Goal: Find specific page/section: Find specific page/section

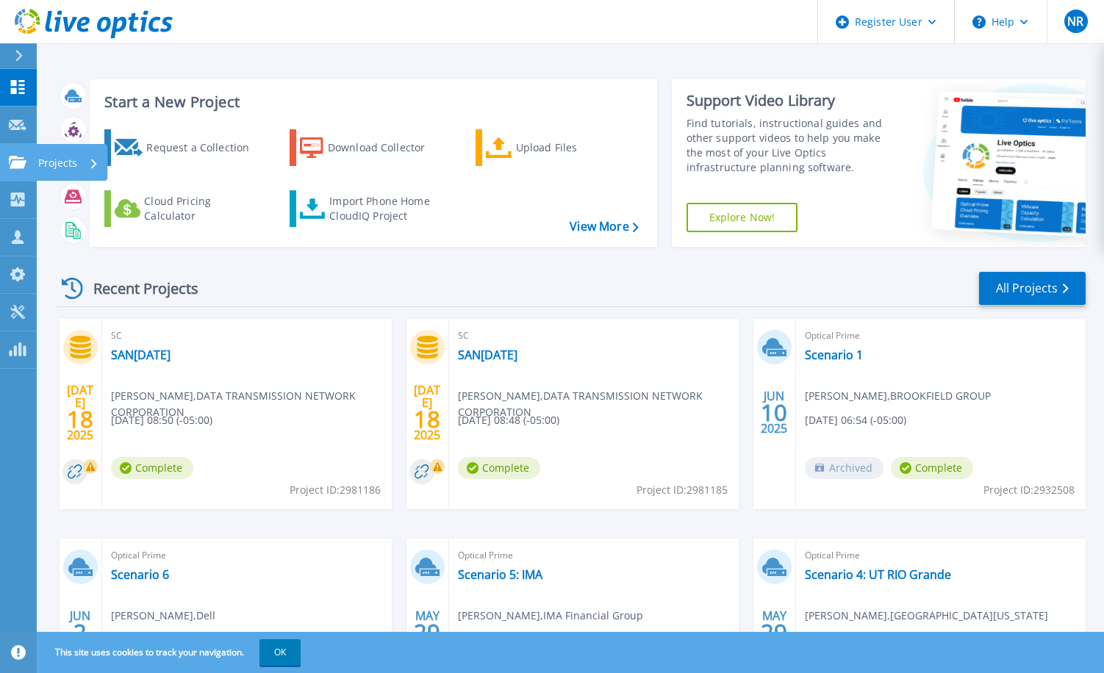
click at [16, 177] on link "Projects Projects" at bounding box center [18, 162] width 37 height 37
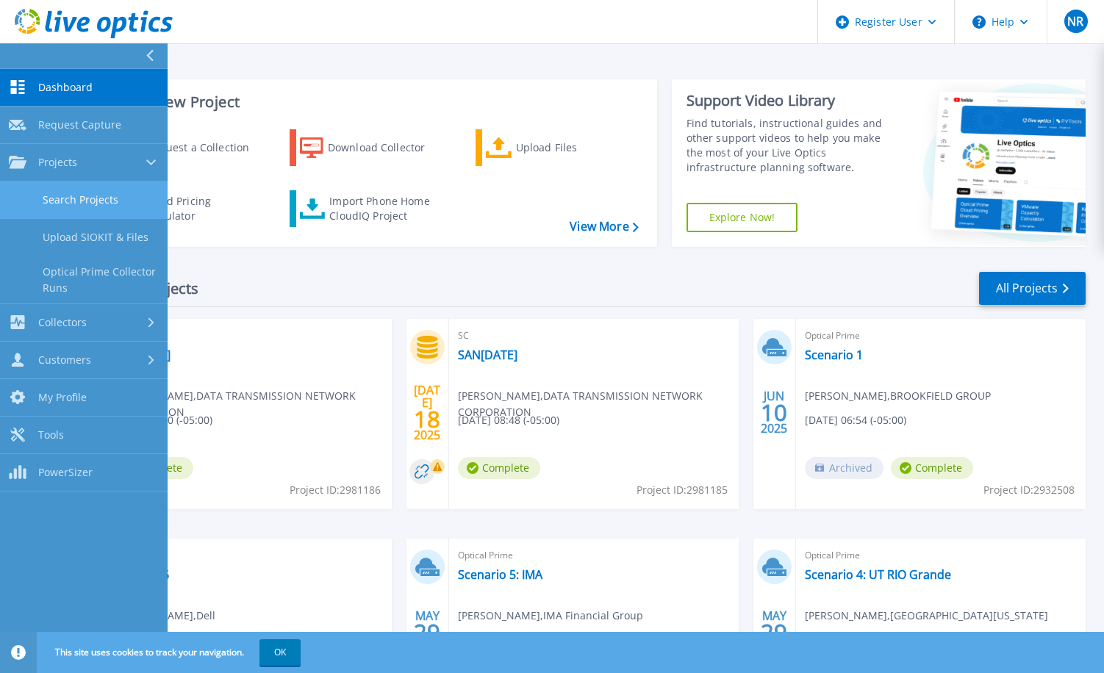
click at [56, 198] on link "Search Projects" at bounding box center [84, 200] width 168 height 37
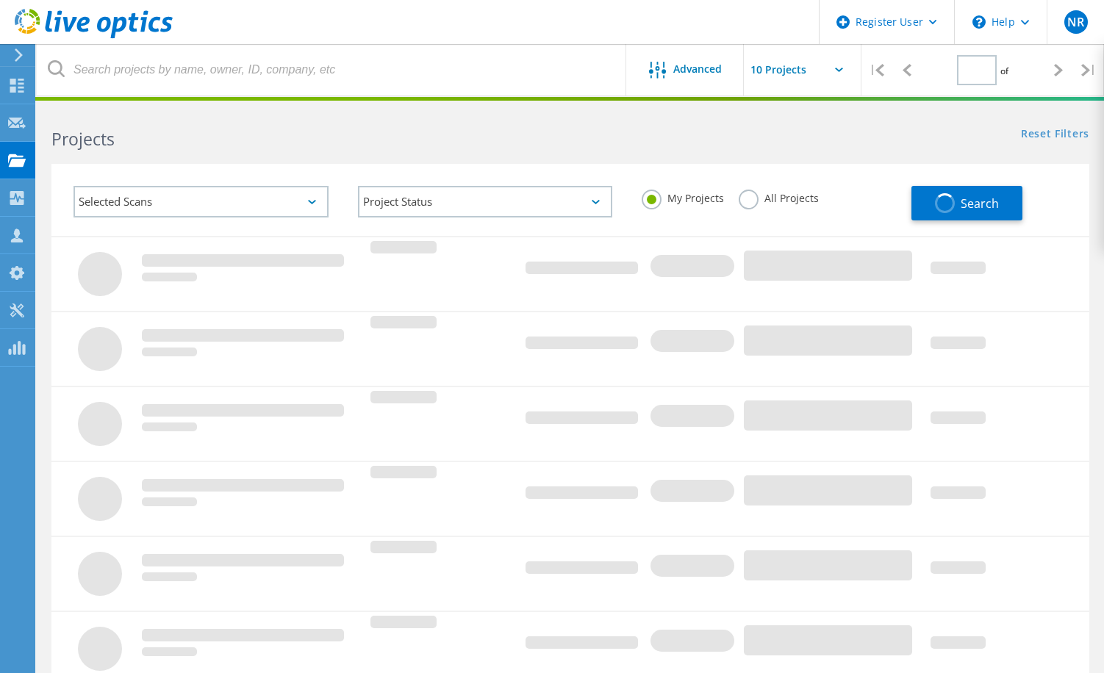
type input "1"
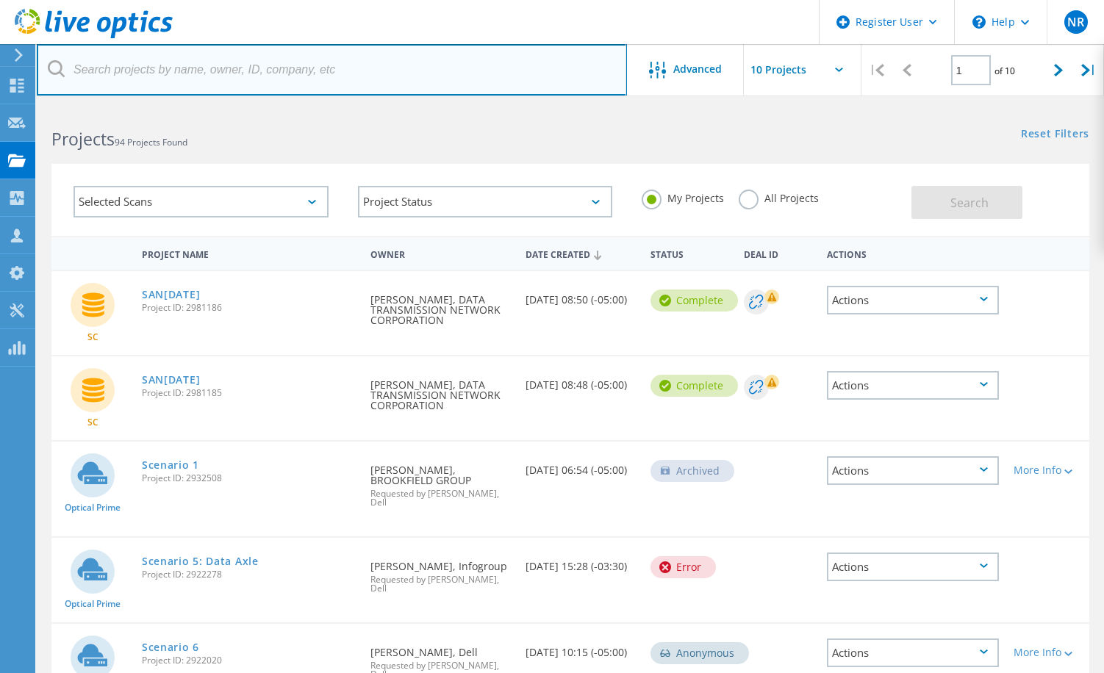
click at [432, 79] on input "text" at bounding box center [332, 69] width 590 height 51
paste input "1621962"
type input "1621962"
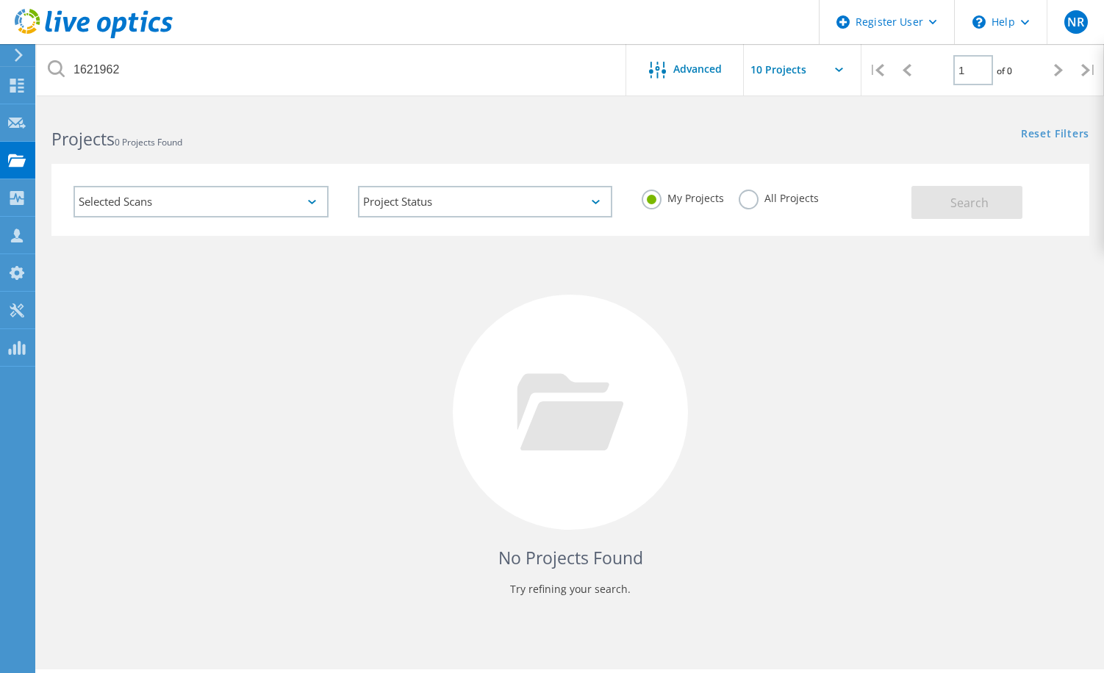
drag, startPoint x: 744, startPoint y: 201, endPoint x: 777, endPoint y: 201, distance: 33.1
click at [748, 201] on label "All Projects" at bounding box center [779, 197] width 80 height 14
click at [0, 0] on input "All Projects" at bounding box center [0, 0] width 0 height 0
click at [988, 201] on button "Search" at bounding box center [966, 202] width 111 height 33
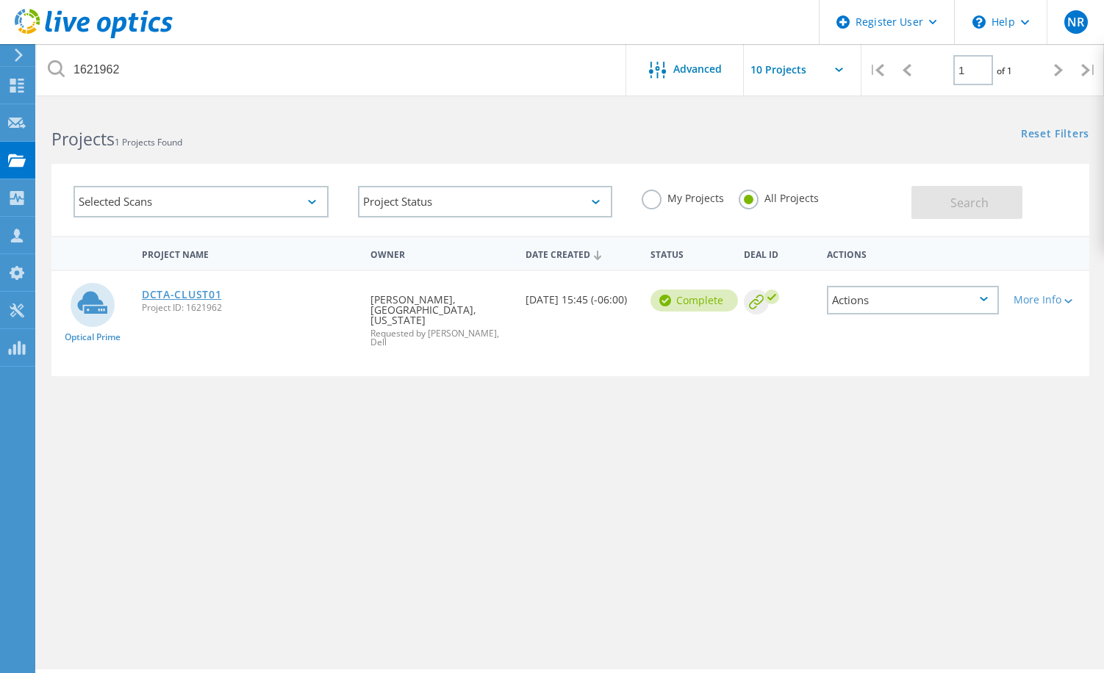
click at [193, 294] on link "DCTA-CLUST01" at bounding box center [181, 295] width 79 height 10
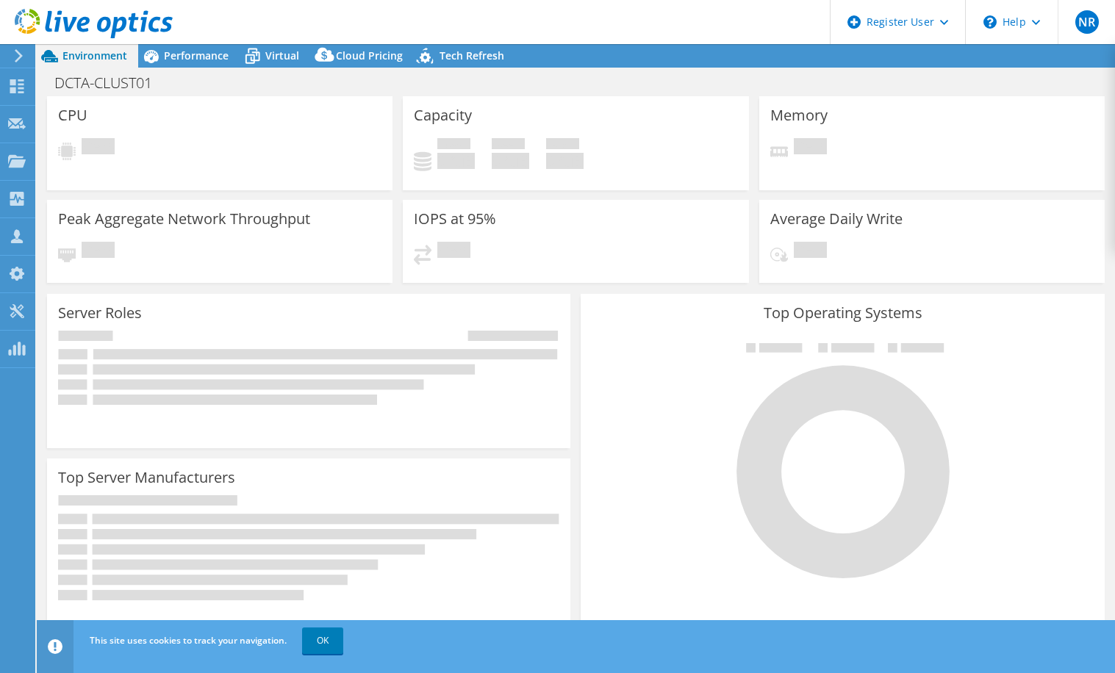
select select "USEast"
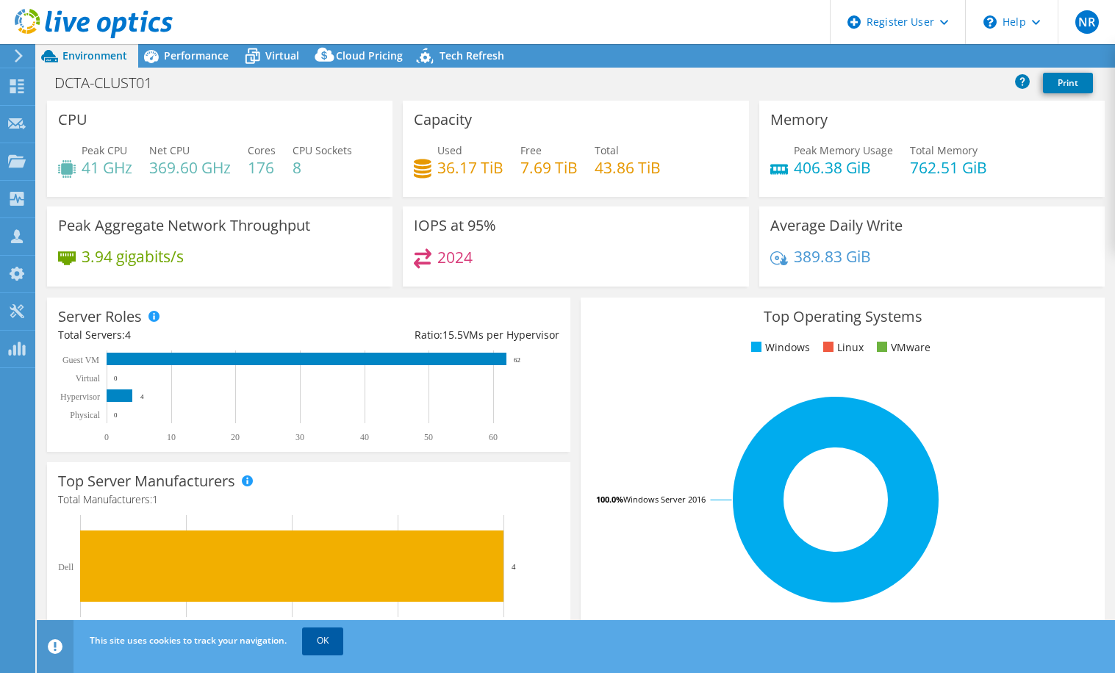
click at [323, 645] on link "OK" at bounding box center [322, 641] width 41 height 26
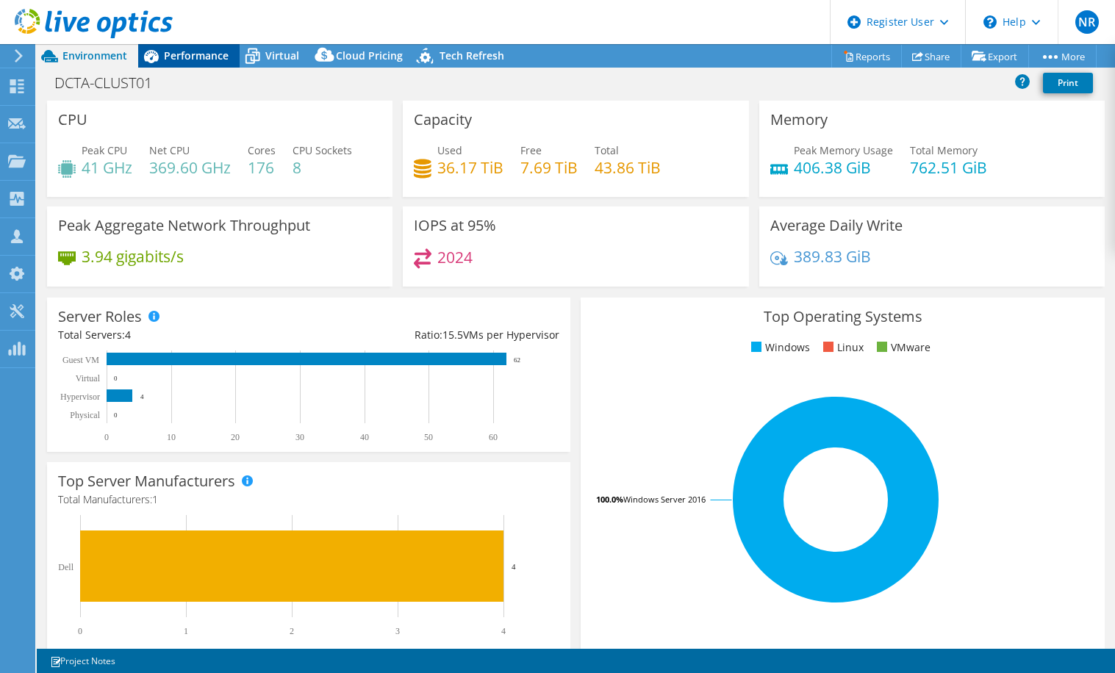
click at [176, 62] on div "Performance" at bounding box center [188, 56] width 101 height 24
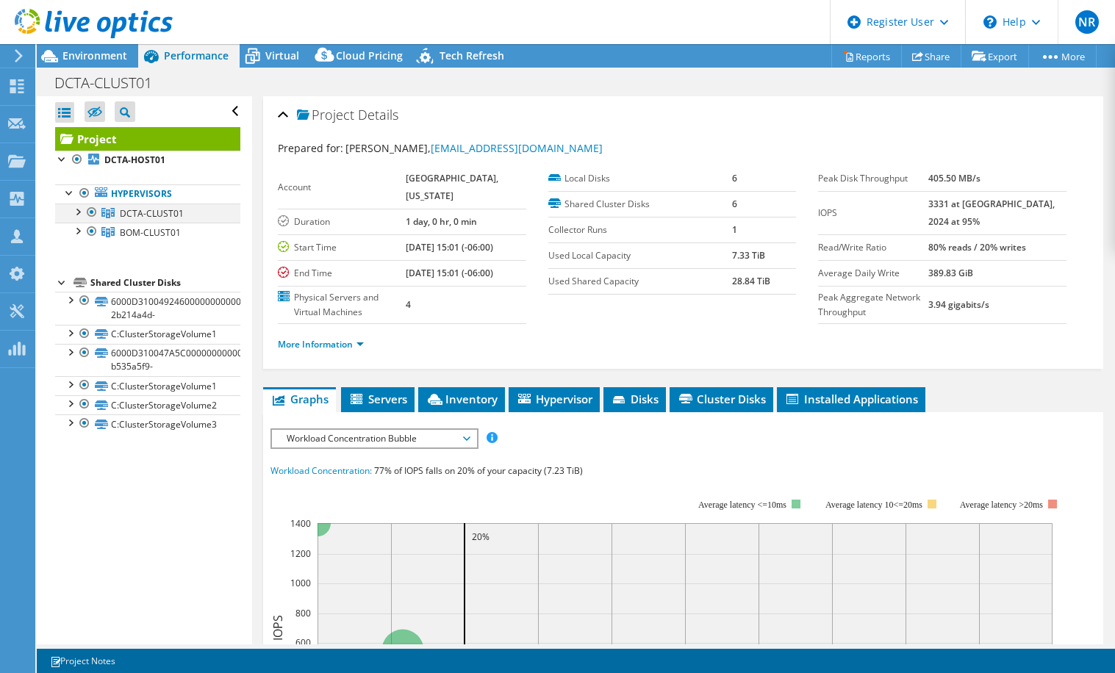
click at [80, 212] on div at bounding box center [77, 211] width 15 height 15
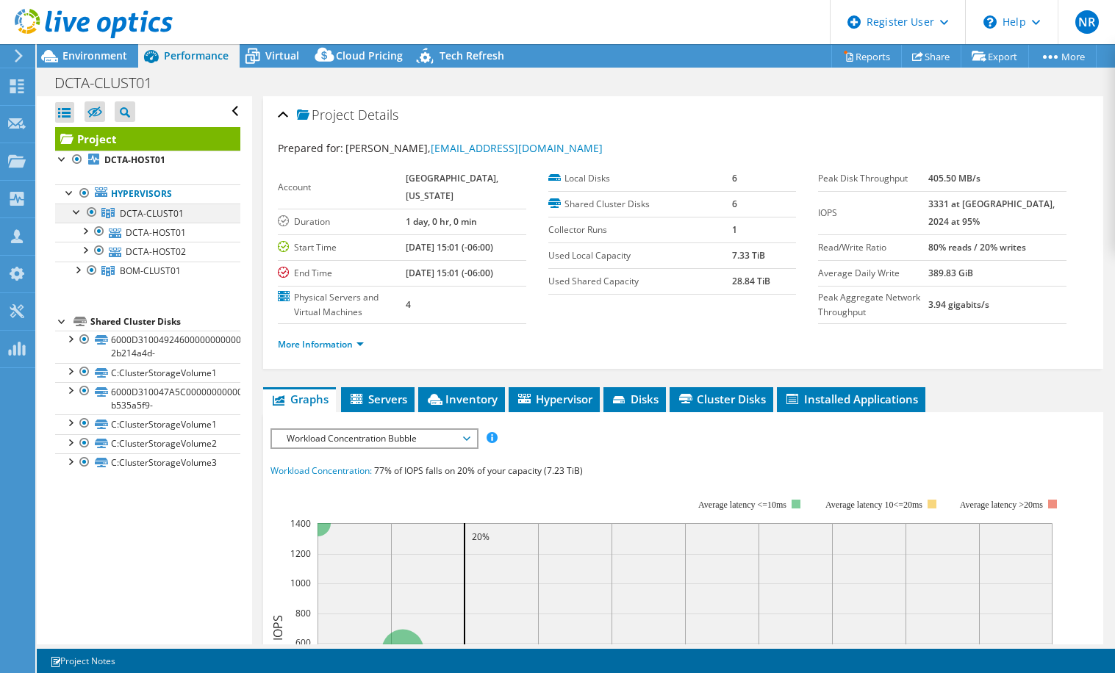
click at [80, 212] on div at bounding box center [77, 211] width 15 height 15
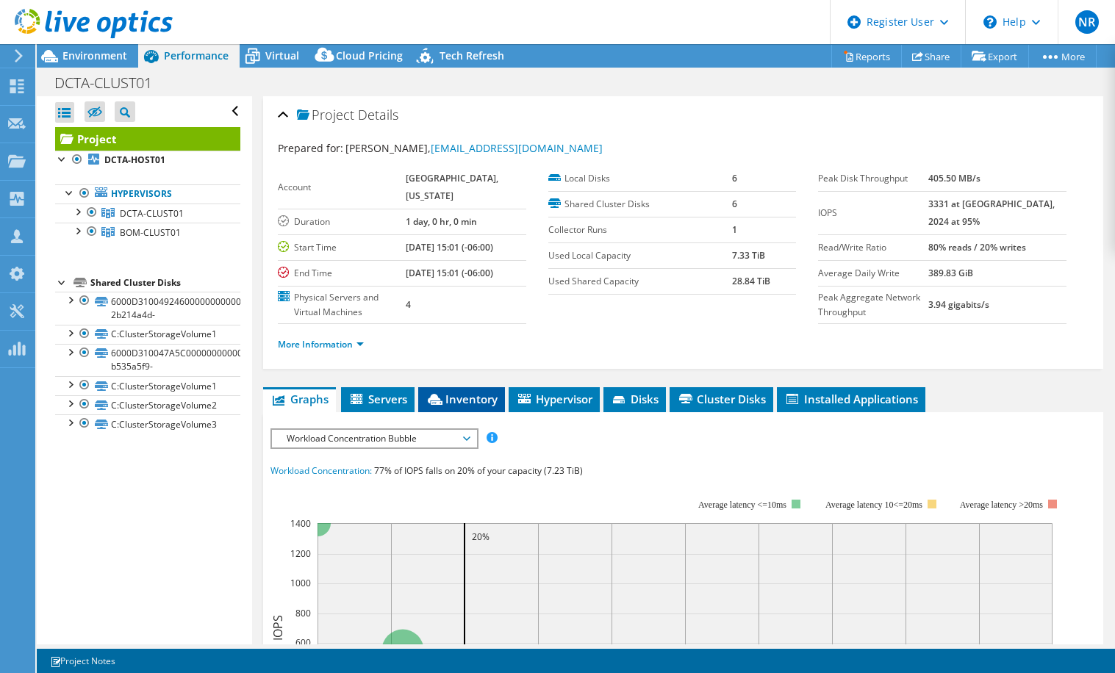
click at [491, 406] on span "Inventory" at bounding box center [462, 399] width 72 height 15
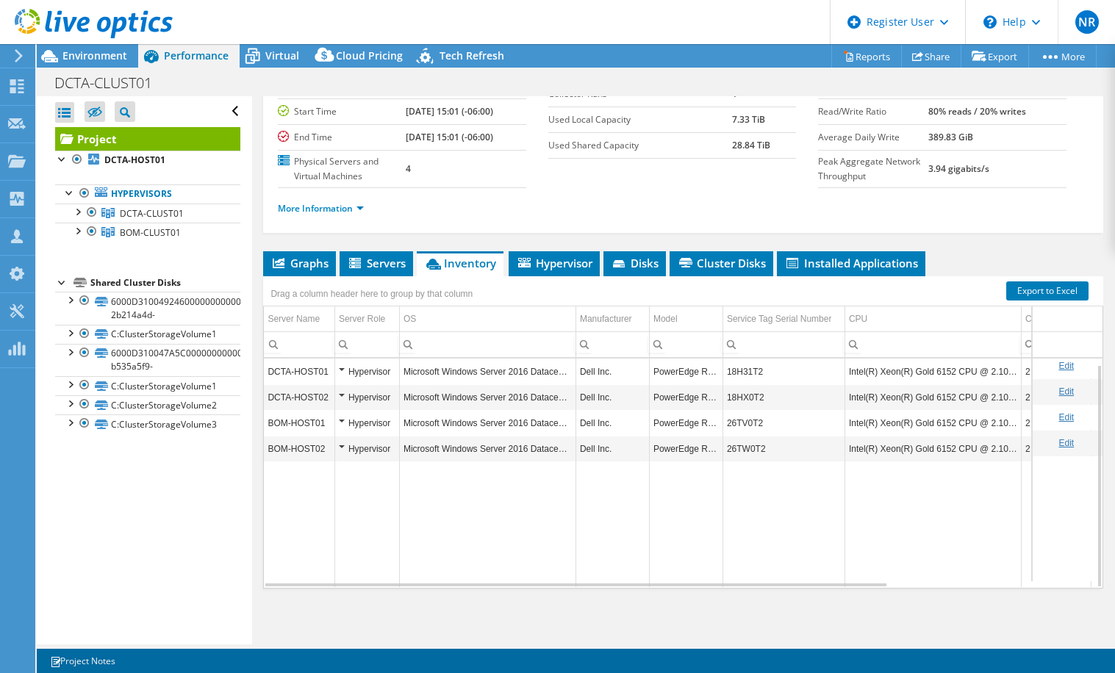
scroll to position [6, 0]
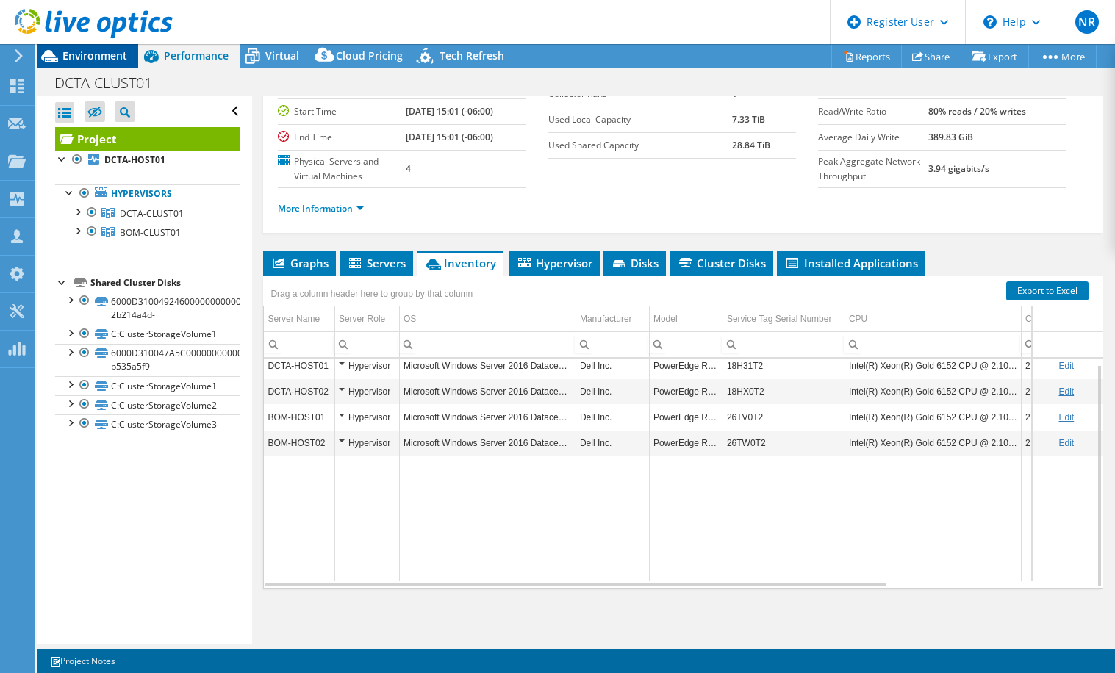
click at [80, 50] on span "Environment" at bounding box center [94, 56] width 65 height 14
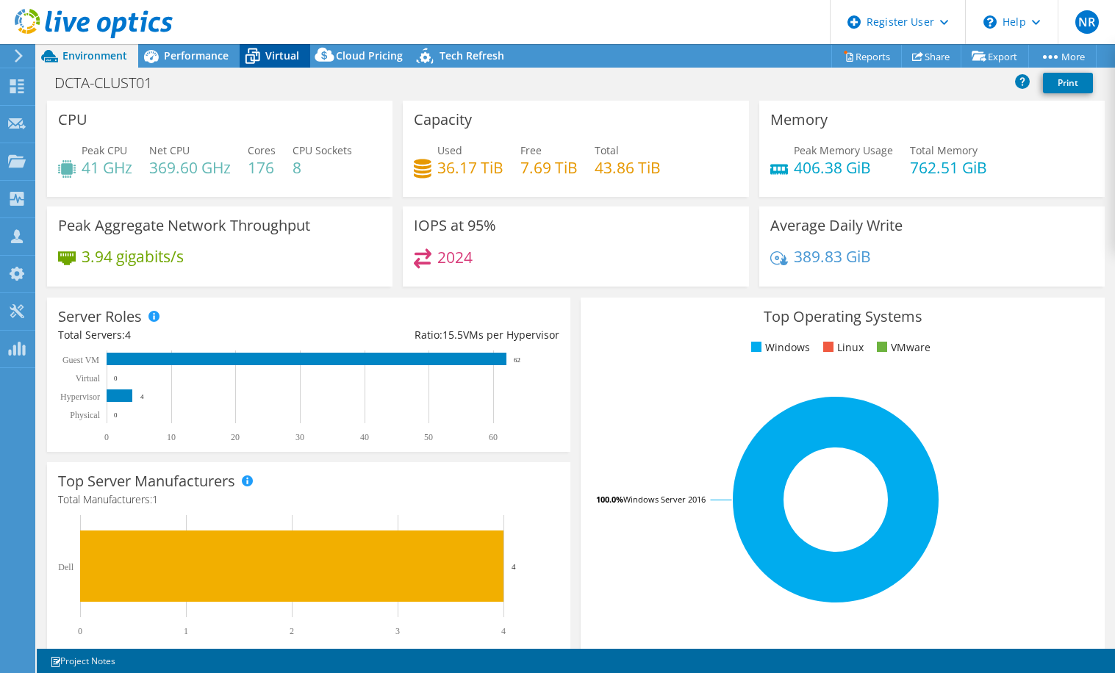
click at [262, 49] on icon at bounding box center [253, 56] width 26 height 26
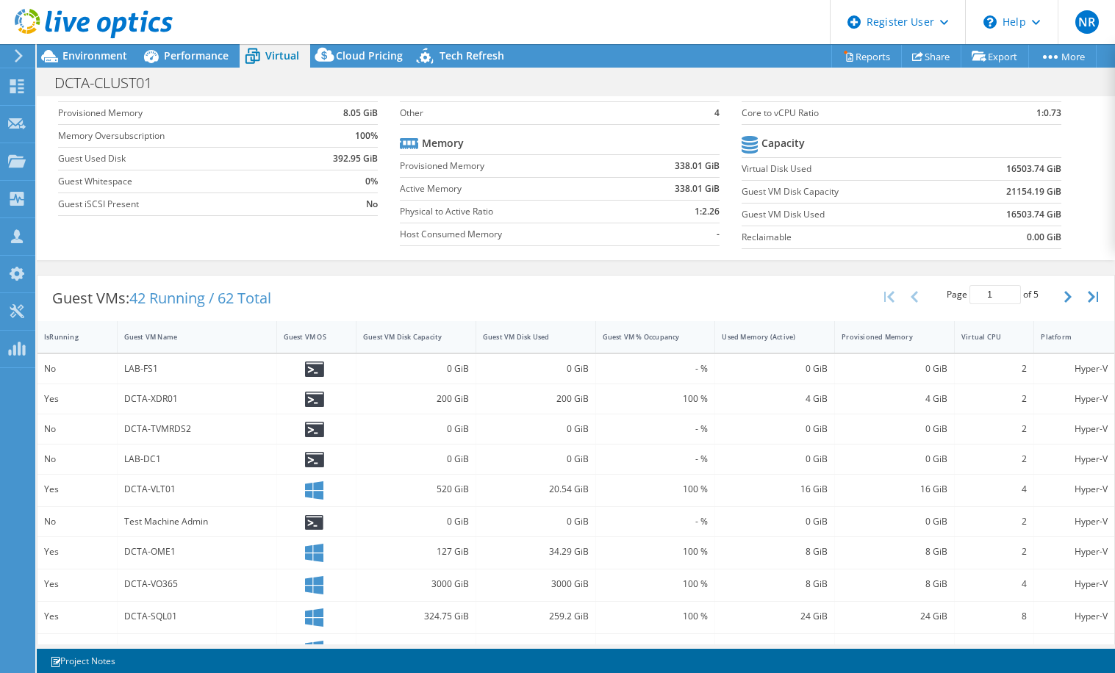
scroll to position [0, 0]
